Goal: Information Seeking & Learning: Learn about a topic

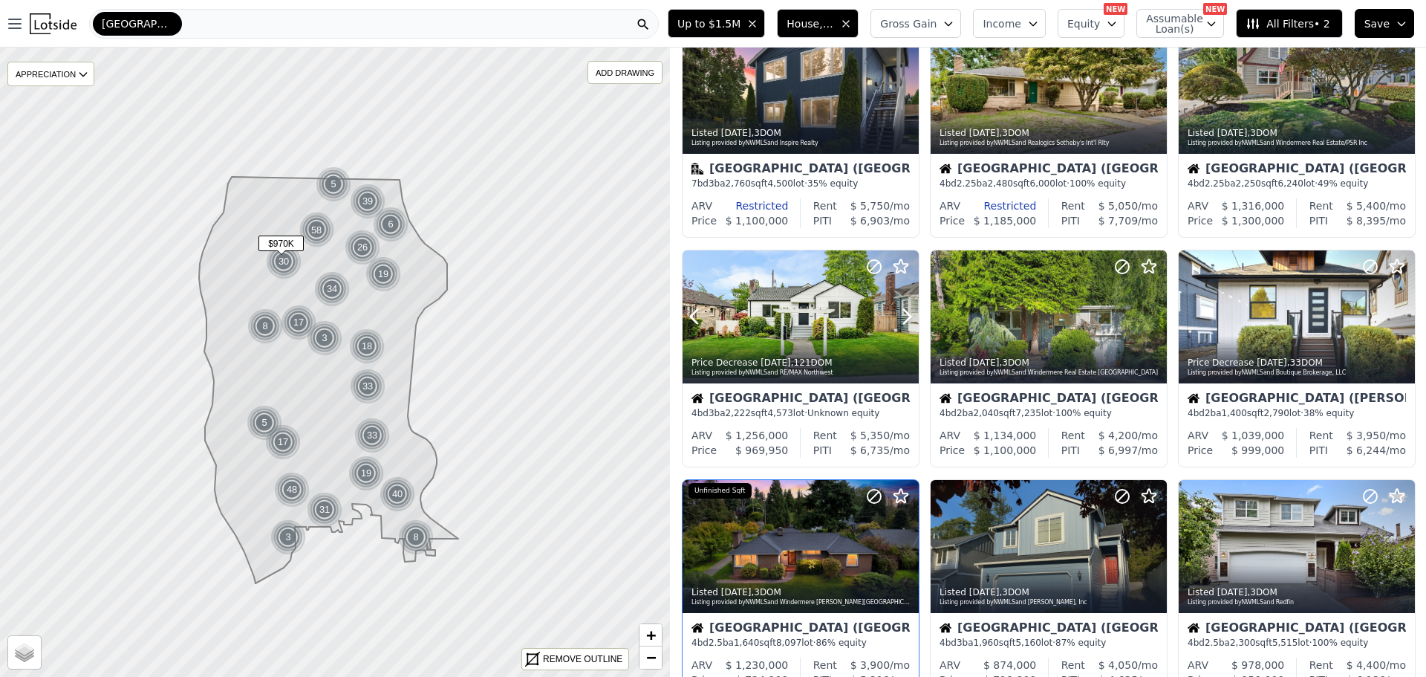
scroll to position [594, 0]
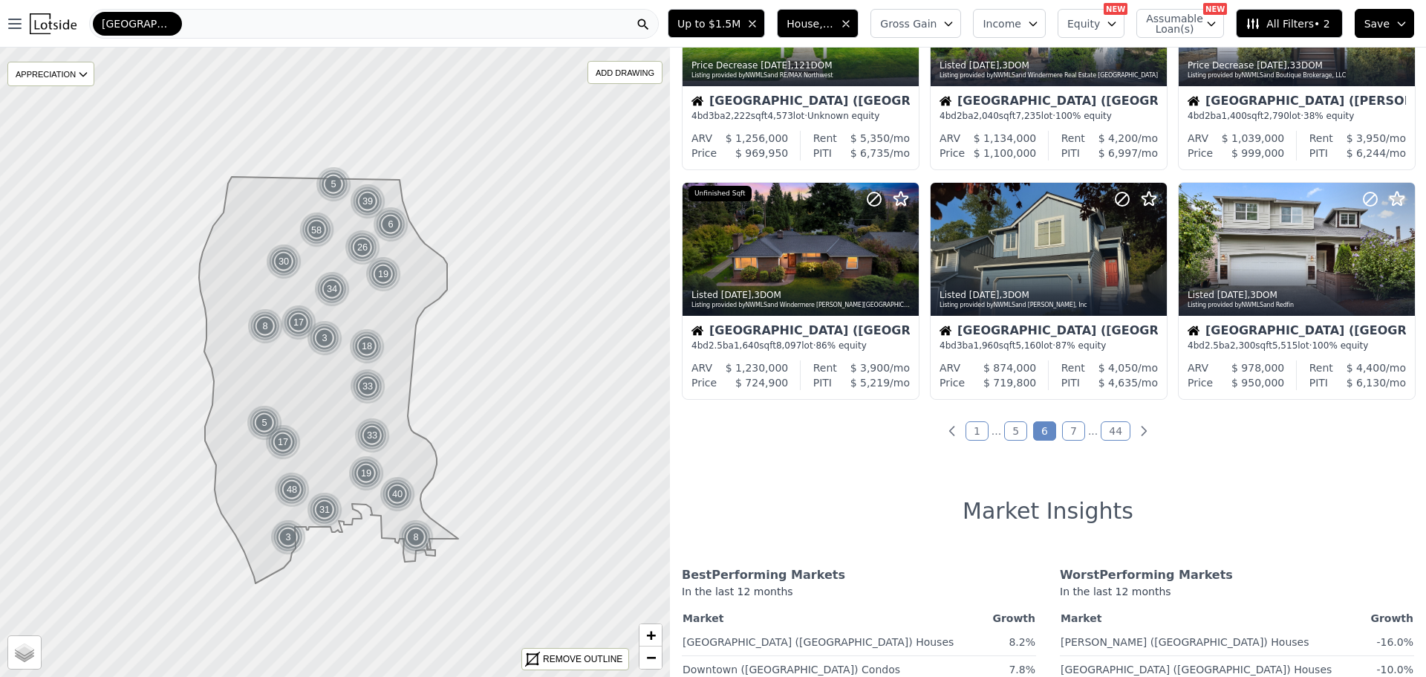
click at [975, 427] on link "1" at bounding box center [977, 430] width 23 height 19
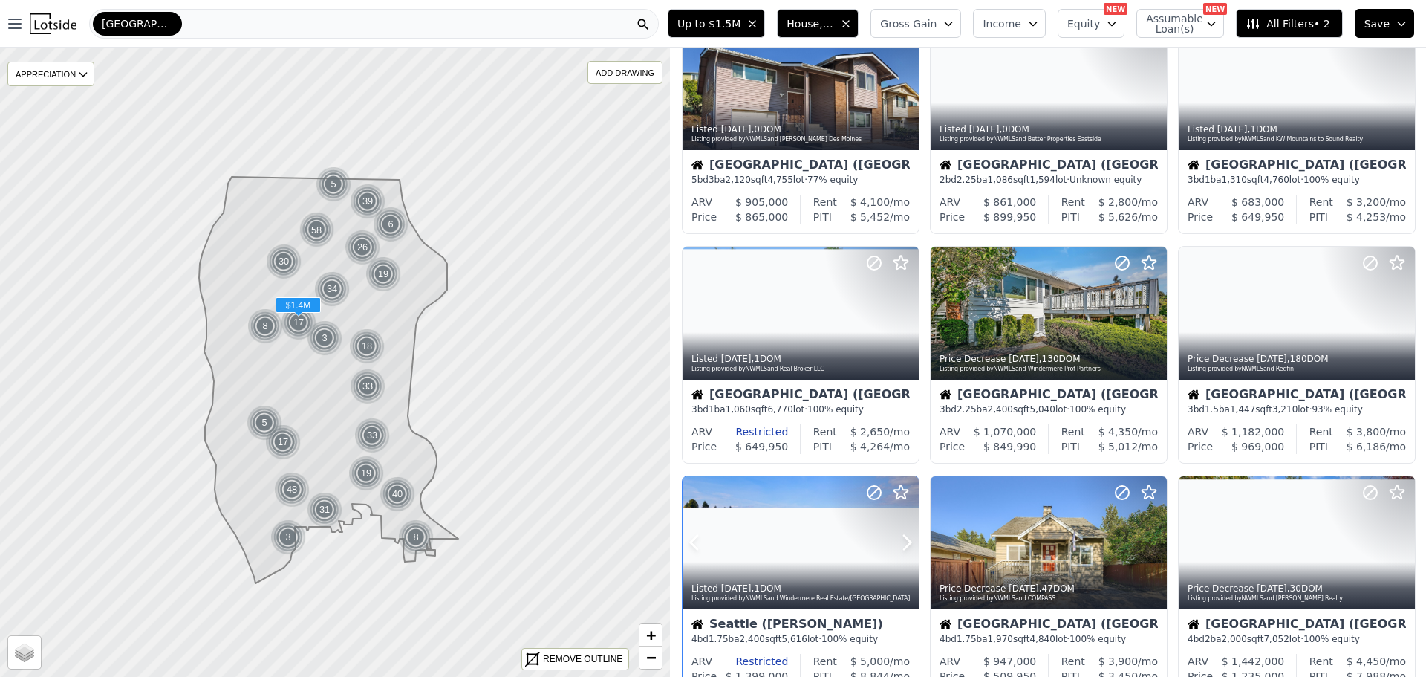
scroll to position [223, 0]
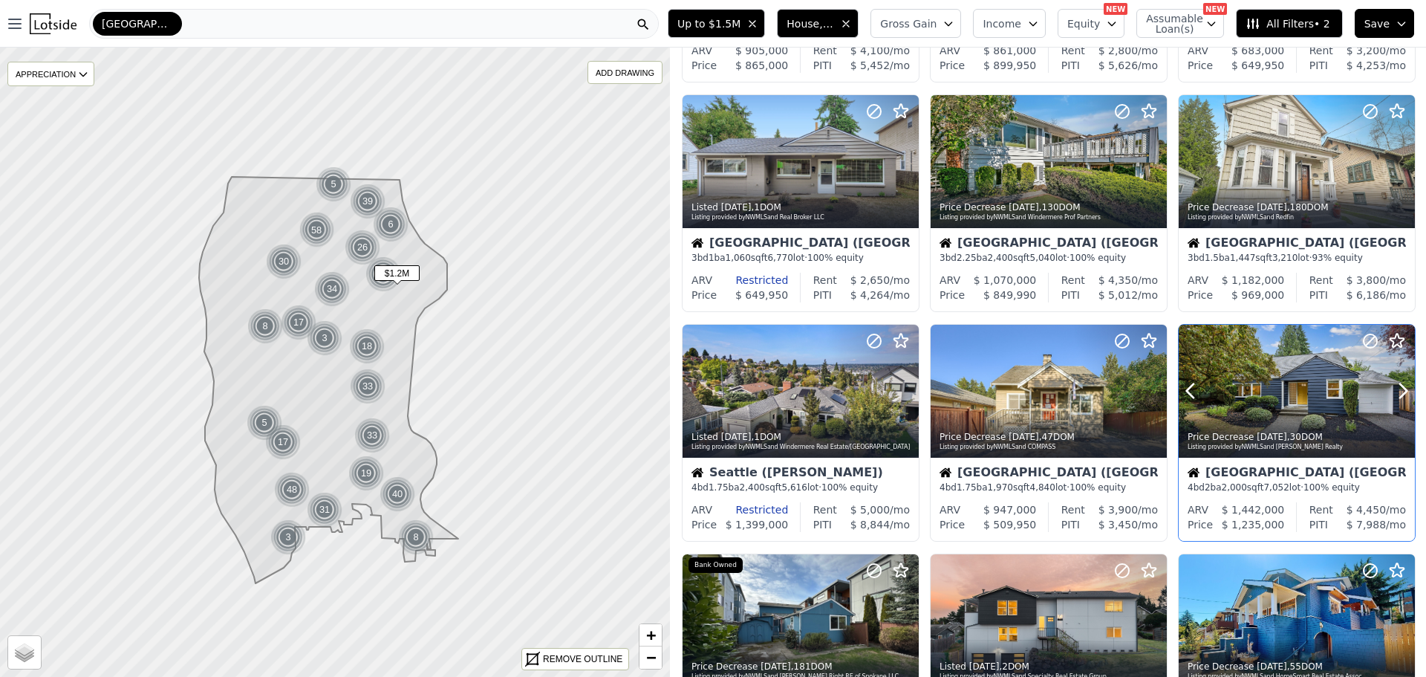
click at [1263, 405] on div at bounding box center [1297, 391] width 236 height 133
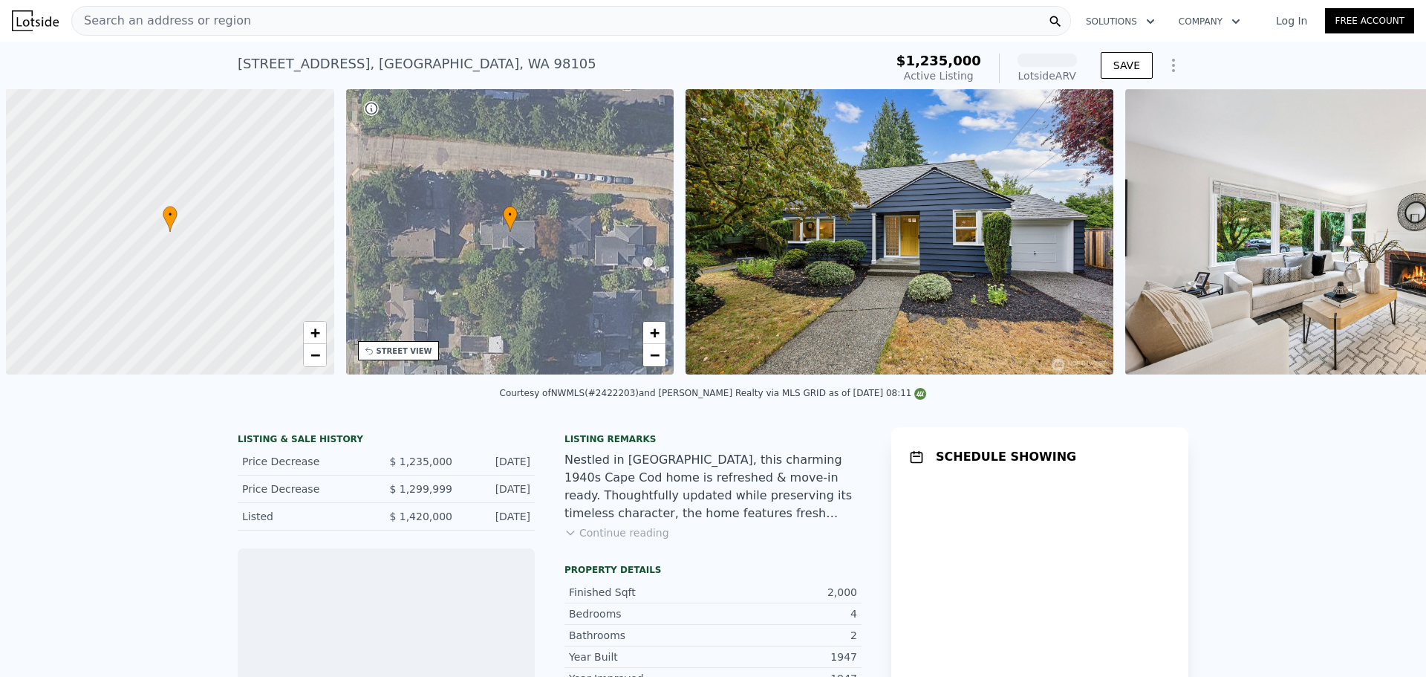
scroll to position [0, 6]
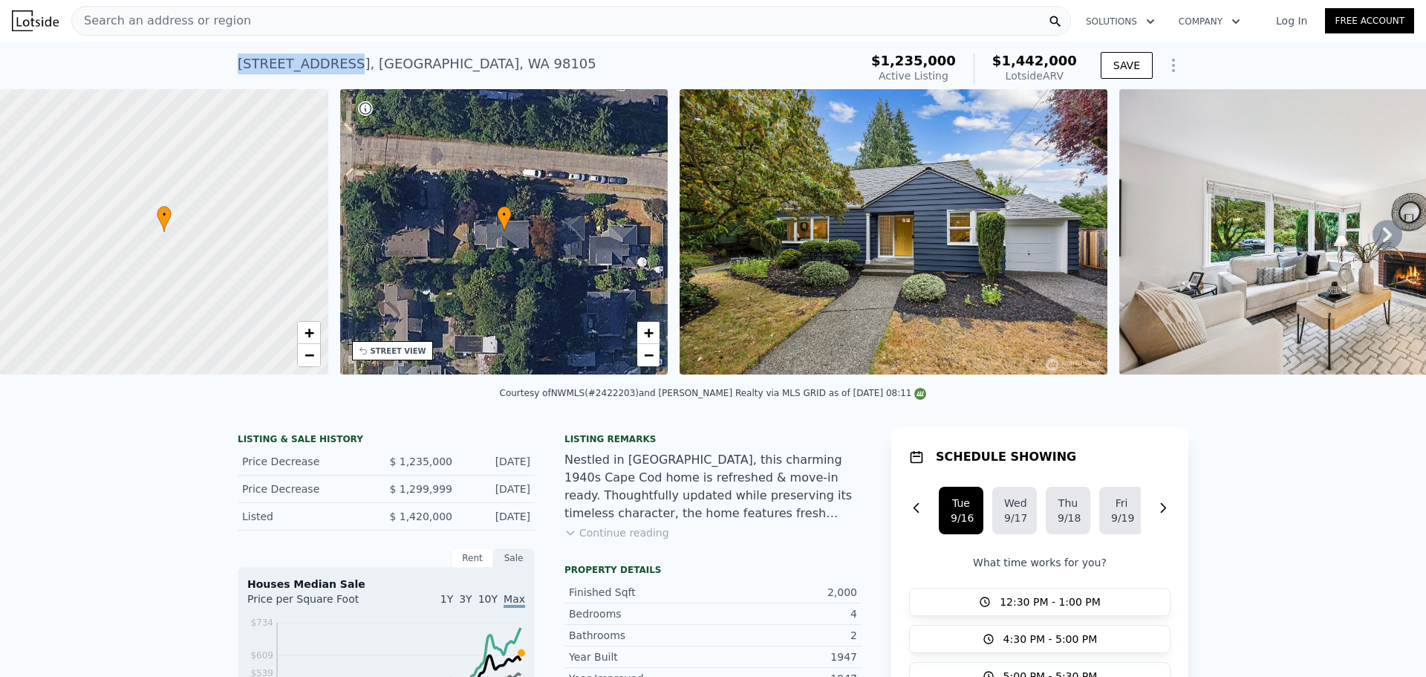
drag, startPoint x: 228, startPoint y: 63, endPoint x: 329, endPoint y: 62, distance: 101.0
click at [329, 62] on div "4715 NE 54th St , Seattle , WA 98105 Active at $1.235m (~ARV $1.442m ) $1,235,0…" at bounding box center [713, 66] width 1426 height 48
copy div "4715 NE 54th St"
